Goal: Task Accomplishment & Management: Complete application form

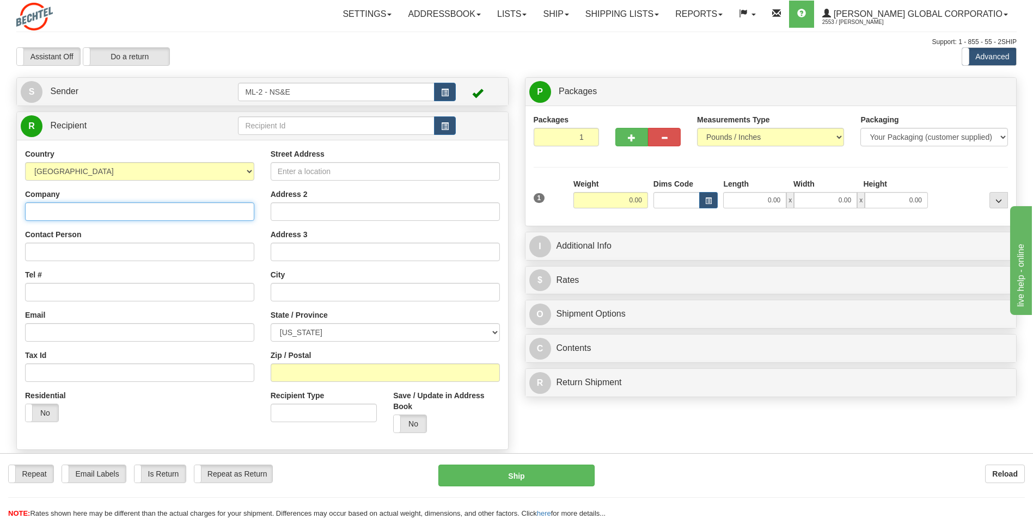
click at [73, 212] on input "Company" at bounding box center [139, 212] width 229 height 19
type input "[PERSON_NAME] National"
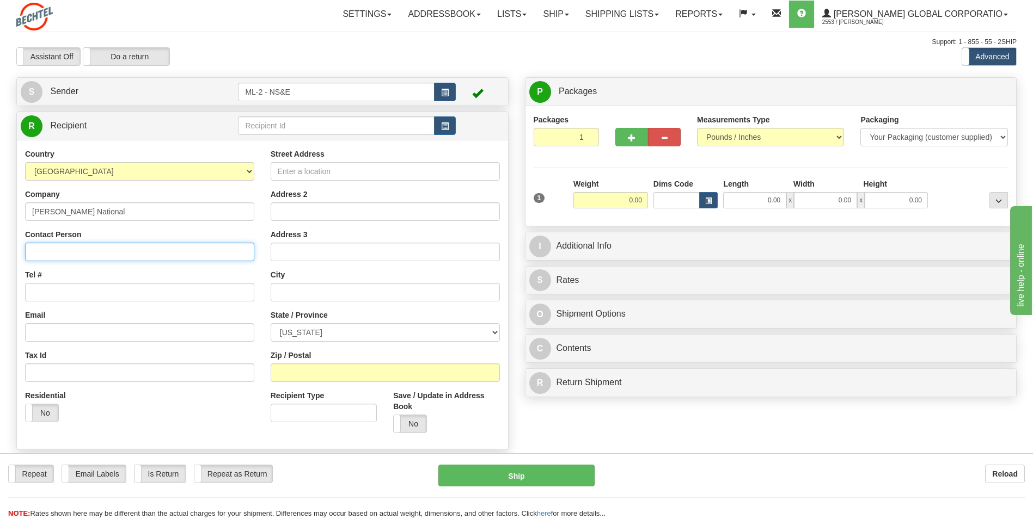
click at [81, 244] on input "Contact Person" at bounding box center [139, 252] width 229 height 19
type input "[PERSON_NAME] (IS&T)"
type input "[STREET_ADDRESS]"
type input "[GEOGRAPHIC_DATA]"
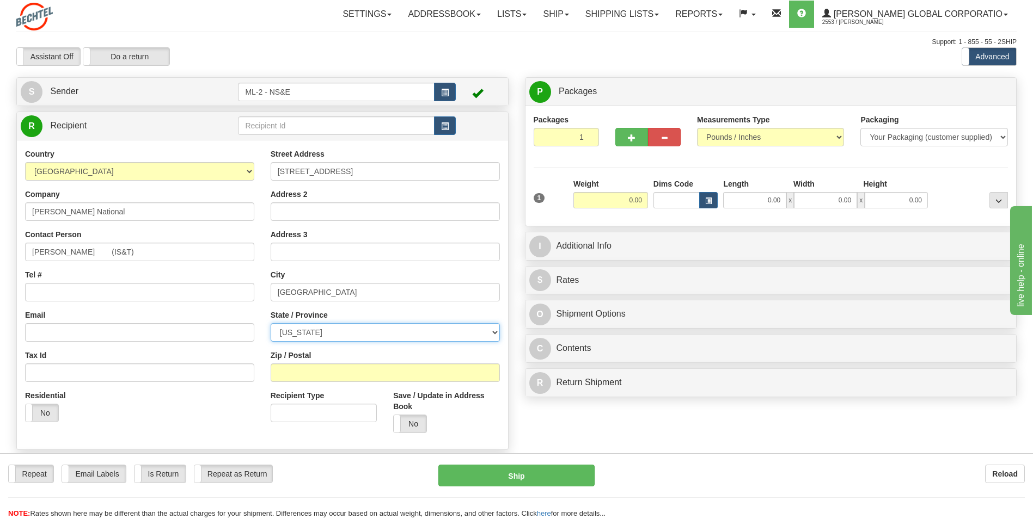
select select "TN"
type input "37932"
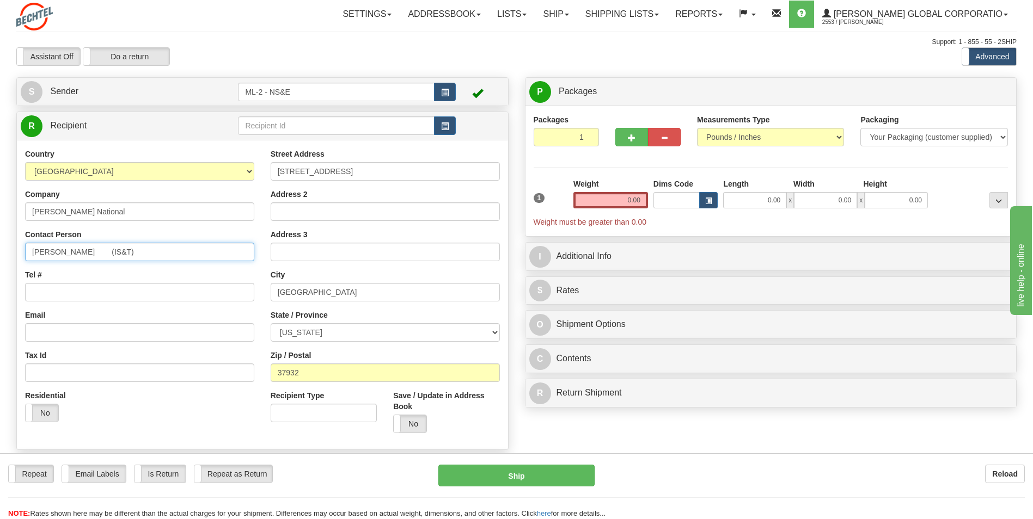
drag, startPoint x: 138, startPoint y: 251, endPoint x: 99, endPoint y: 248, distance: 39.3
click at [99, 248] on input "[PERSON_NAME] (IS&T)" at bounding box center [139, 252] width 229 height 19
type input "[PERSON_NAME]"
click at [112, 397] on div "Residential Yes No" at bounding box center [140, 410] width 246 height 40
click at [66, 291] on input "Tel #" at bounding box center [139, 292] width 229 height 19
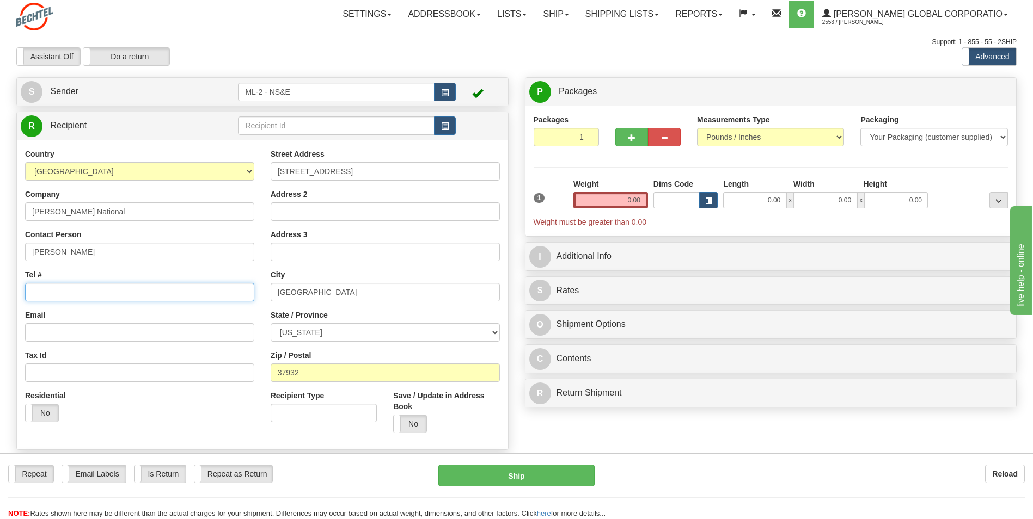
click at [47, 291] on input "Tel #" at bounding box center [139, 292] width 229 height 19
type input "[PHONE_NUMBER]"
click at [630, 197] on input "0.00" at bounding box center [610, 200] width 75 height 16
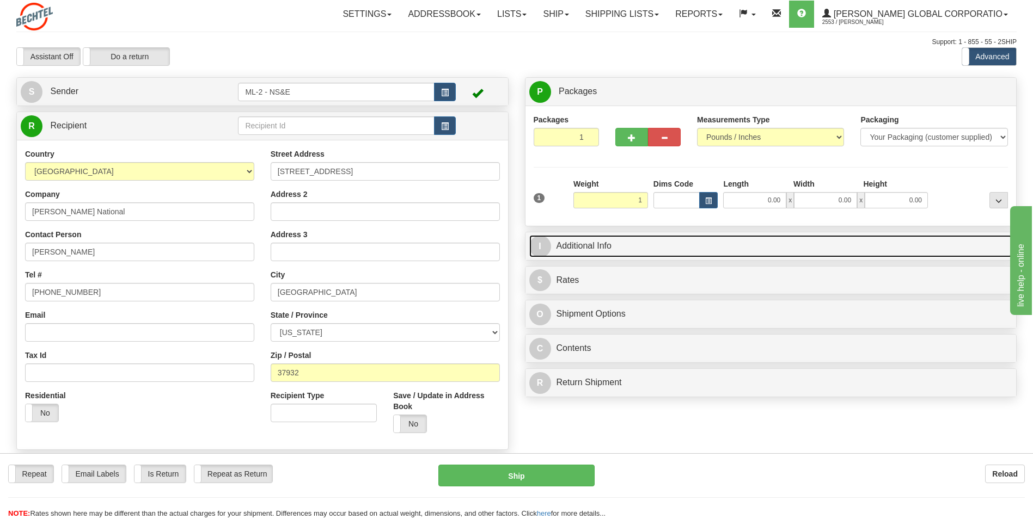
type input "1.00"
click at [611, 253] on link "I Additional Info" at bounding box center [770, 246] width 483 height 22
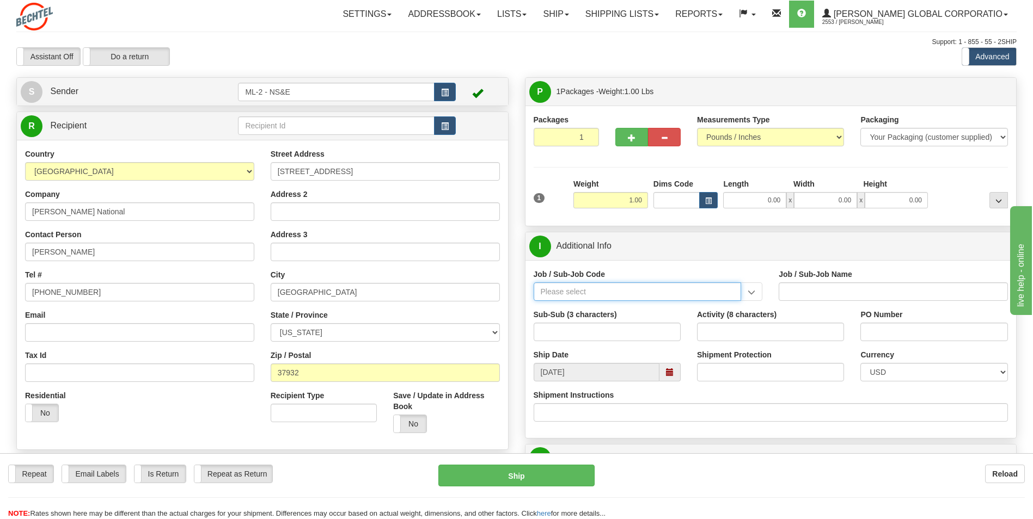
click at [612, 290] on input "Job / Sub-Job Code" at bounding box center [637, 292] width 208 height 19
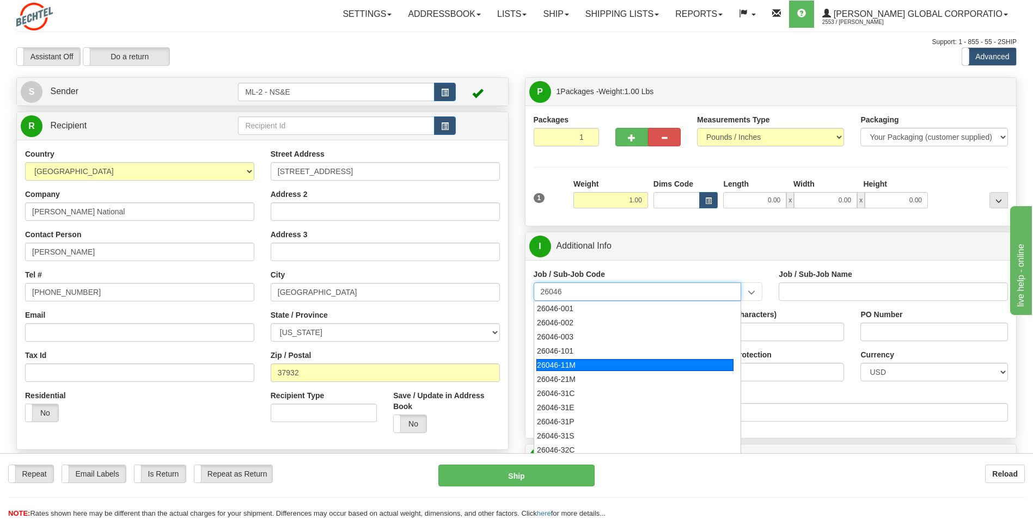
click at [567, 364] on div "26046-11M" at bounding box center [634, 365] width 197 height 12
type input "26046-11M"
type input "MOBILE LAUNCHER 2 - PROJECT MANAGEMENT"
type input "26046-11M"
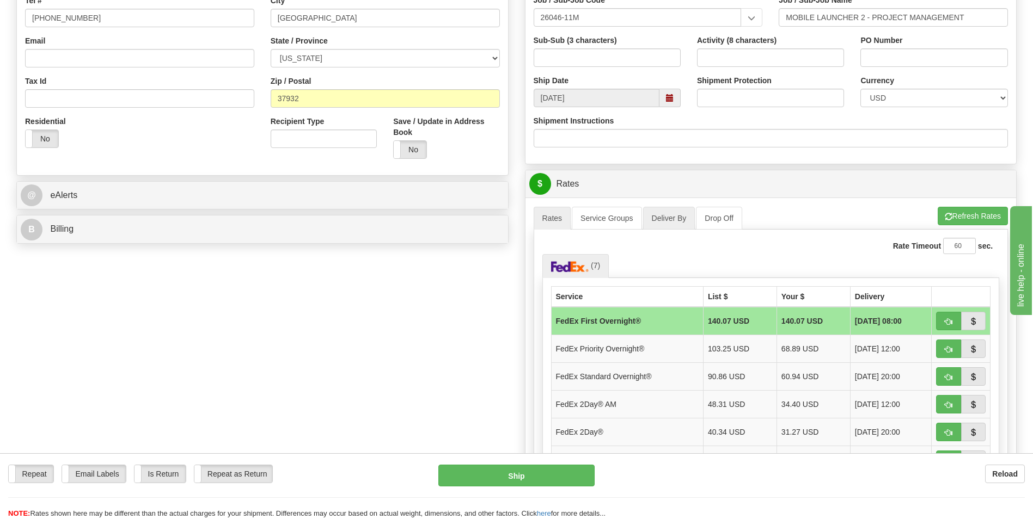
scroll to position [327, 0]
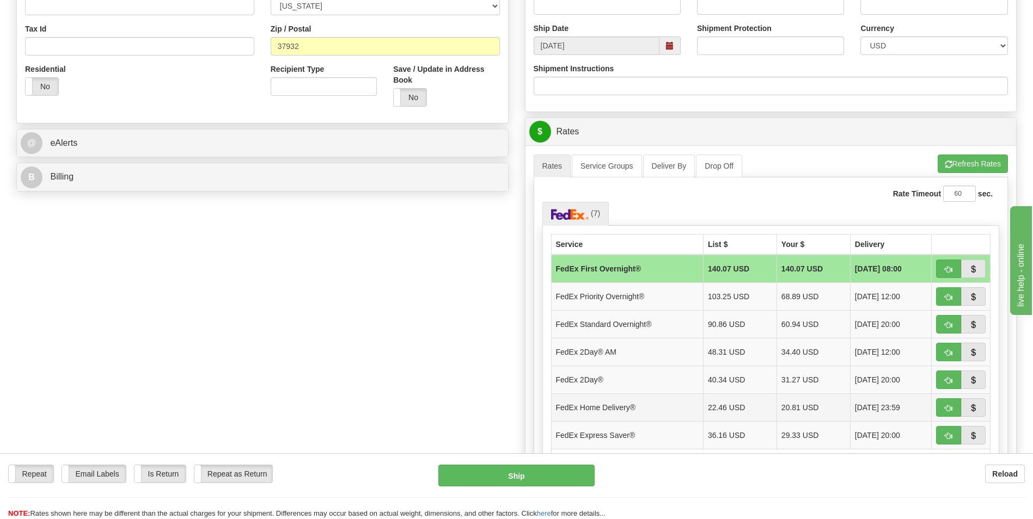
click at [803, 409] on td "20.81 USD" at bounding box center [812, 408] width 73 height 28
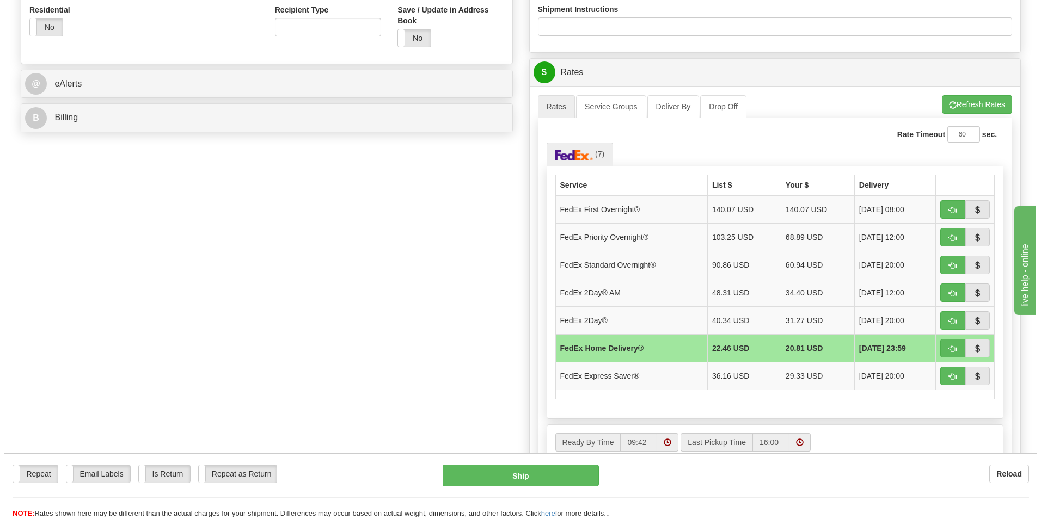
scroll to position [381, 0]
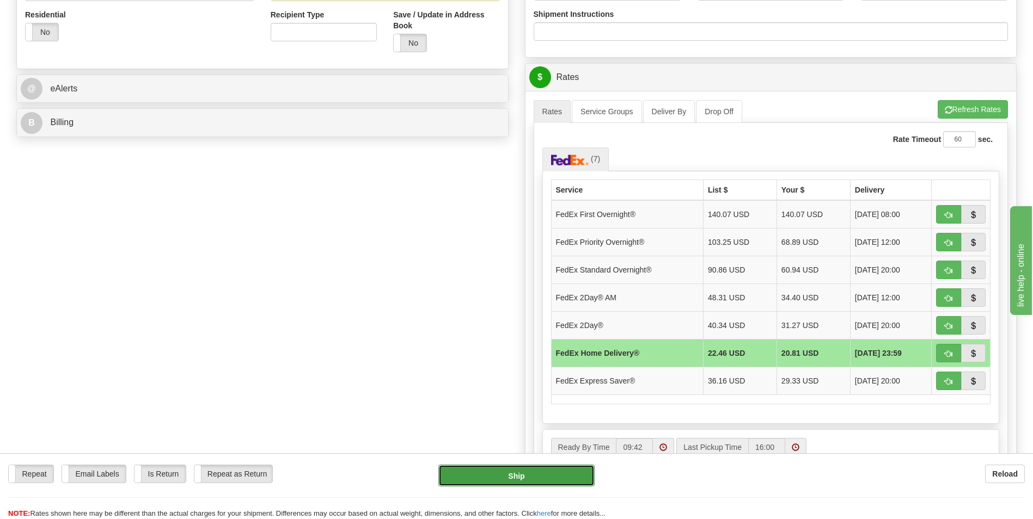
click at [504, 471] on button "Ship" at bounding box center [516, 476] width 156 height 22
type input "90"
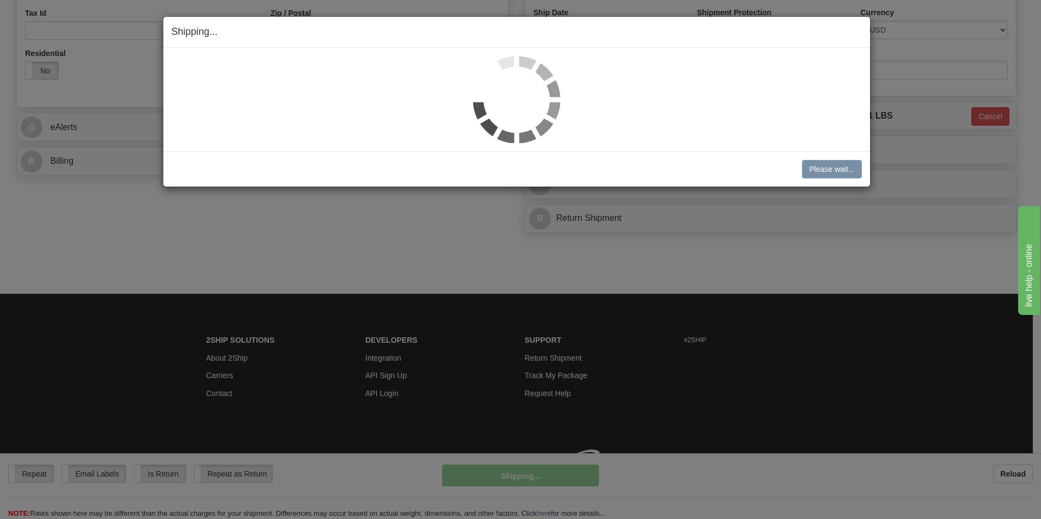
scroll to position [358, 0]
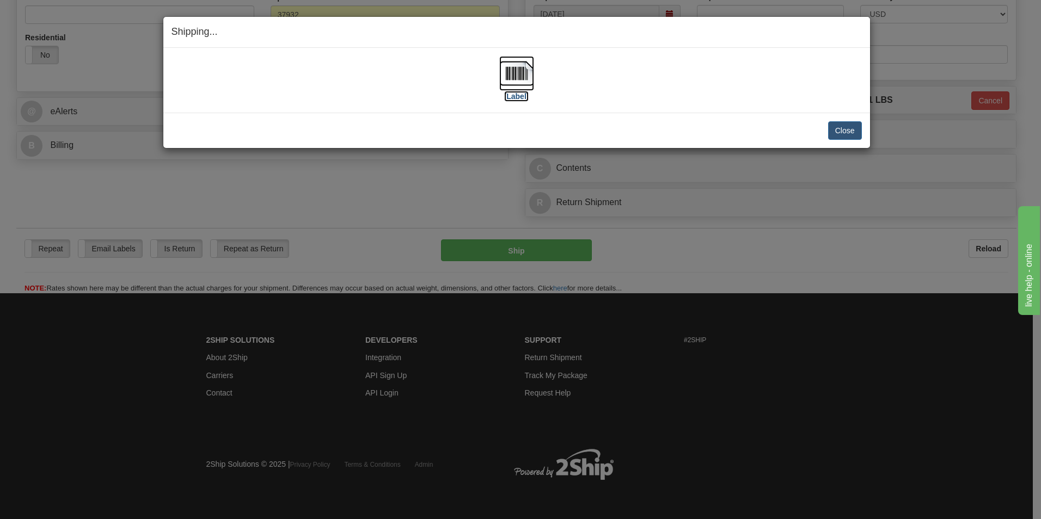
click at [513, 98] on label "[Label]" at bounding box center [516, 96] width 25 height 11
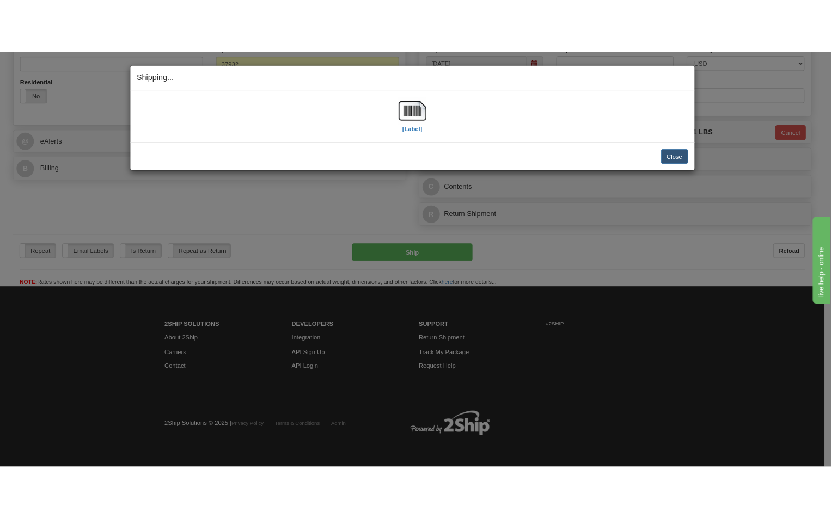
scroll to position [383, 0]
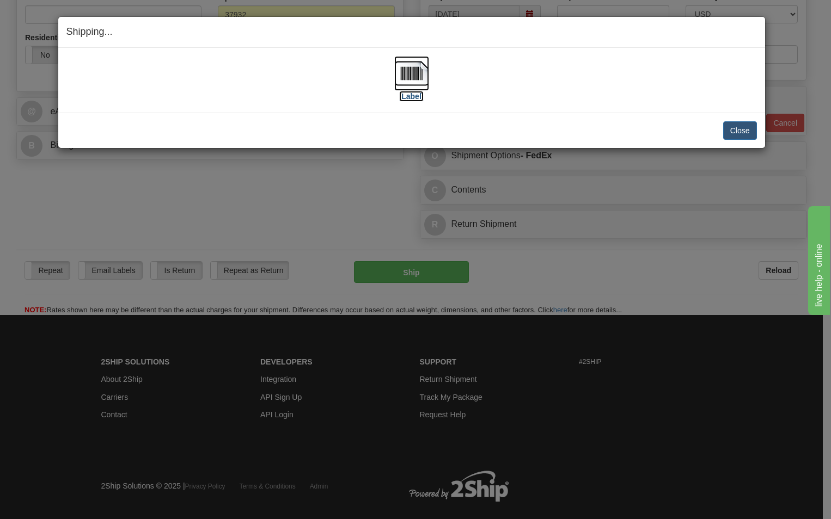
click at [410, 97] on label "[Label]" at bounding box center [411, 96] width 25 height 11
